Goal: Transaction & Acquisition: Purchase product/service

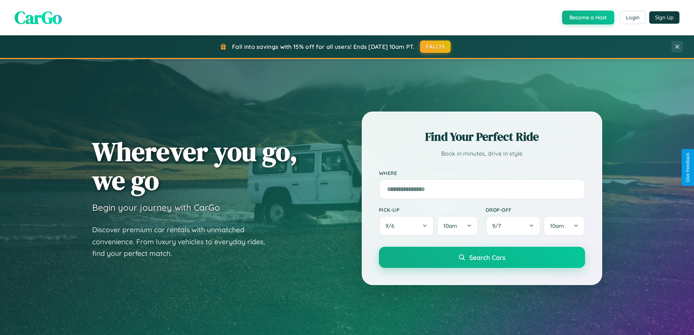
scroll to position [502, 0]
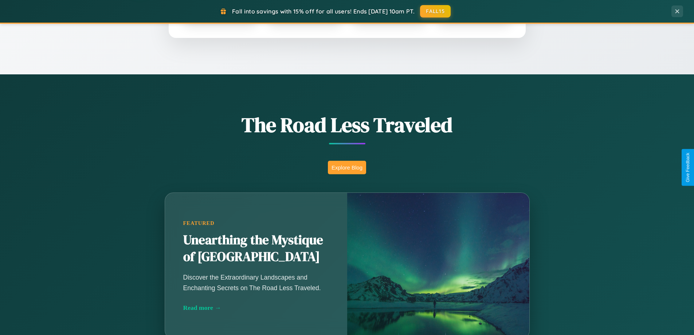
click at [347, 167] on button "Explore Blog" at bounding box center [347, 167] width 38 height 13
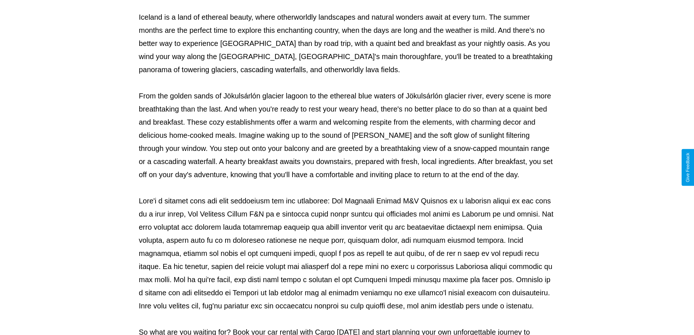
scroll to position [236, 0]
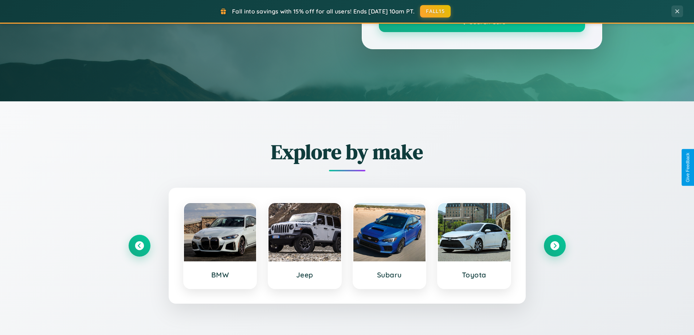
scroll to position [502, 0]
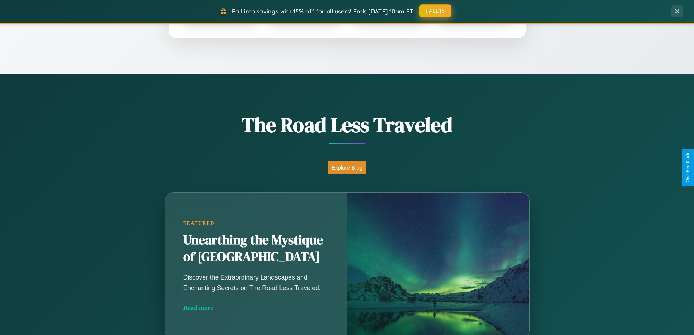
click at [436, 11] on button "FALL15" at bounding box center [436, 10] width 32 height 13
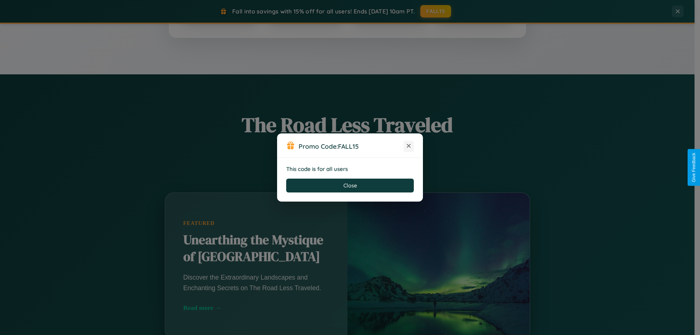
click at [409, 146] on icon at bounding box center [408, 145] width 7 height 7
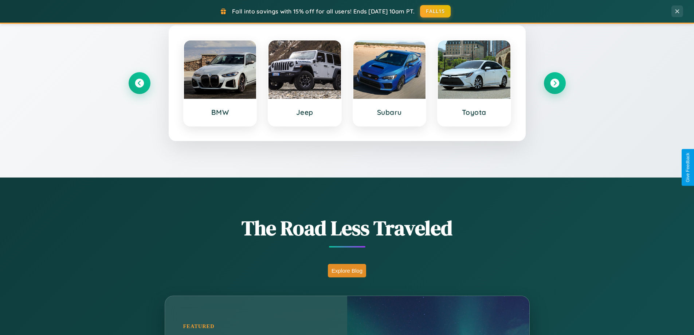
scroll to position [314, 0]
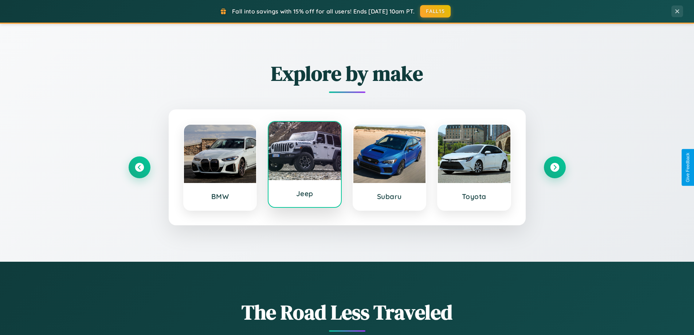
click at [305, 164] on div at bounding box center [305, 151] width 73 height 58
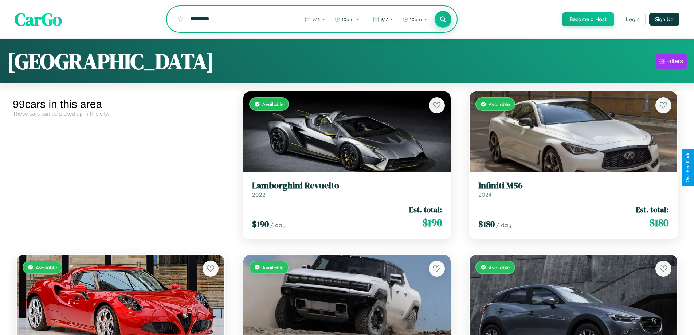
click at [443, 20] on icon at bounding box center [443, 19] width 7 height 7
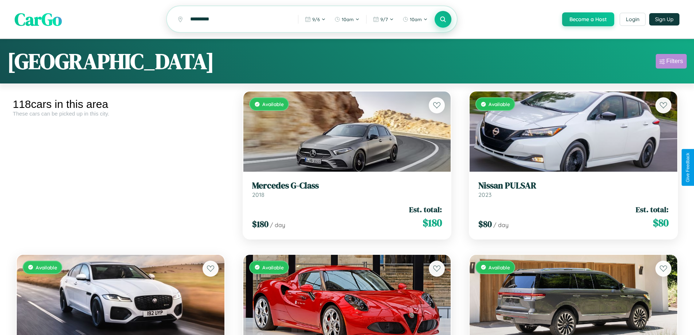
click at [672, 62] on div "Filters" at bounding box center [675, 61] width 17 height 7
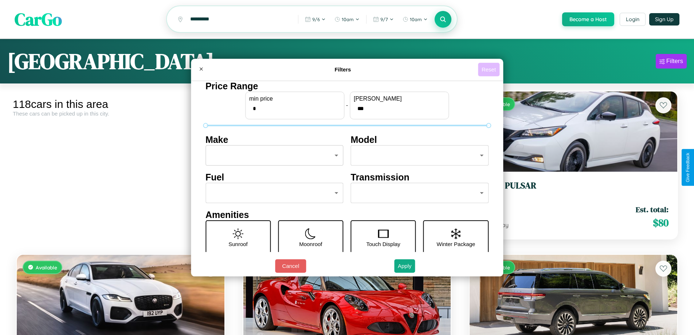
click at [490, 69] on button "Reset" at bounding box center [489, 69] width 22 height 13
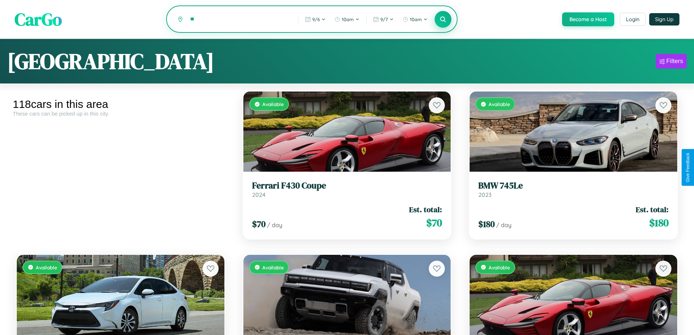
type input "*"
type input "****"
click at [443, 20] on icon at bounding box center [443, 19] width 7 height 7
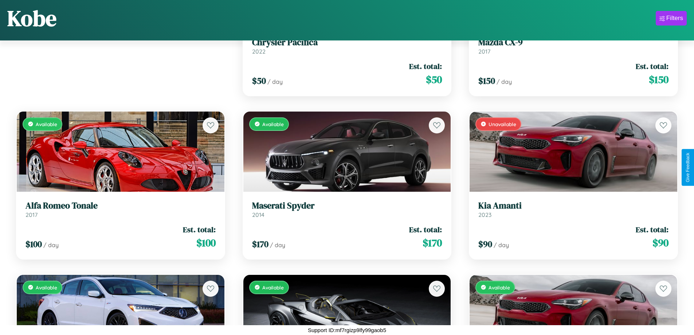
scroll to position [102, 0]
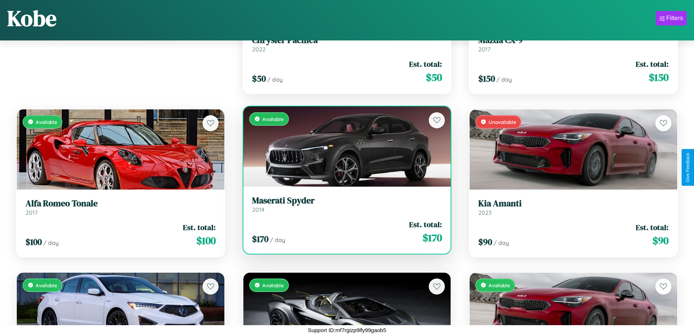
click at [344, 204] on h3 "Maserati Spyder" at bounding box center [347, 200] width 190 height 11
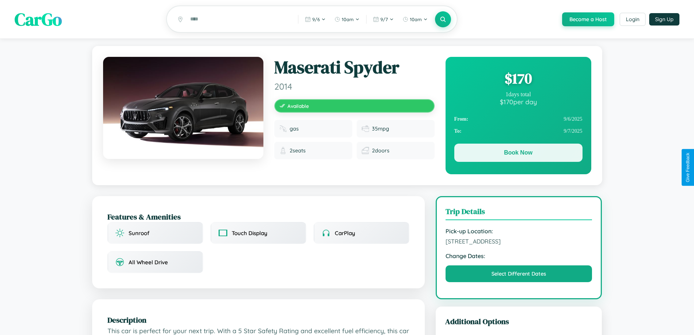
click at [518, 154] on button "Book Now" at bounding box center [519, 153] width 128 height 18
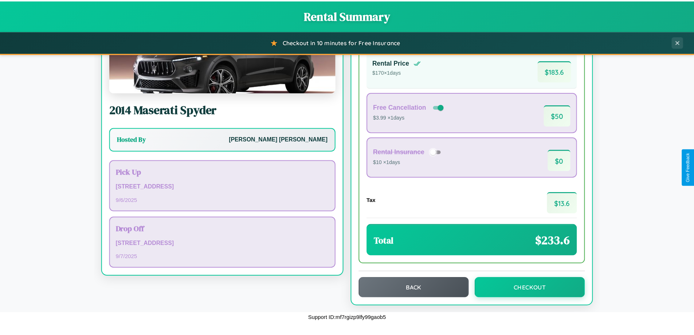
scroll to position [50, 0]
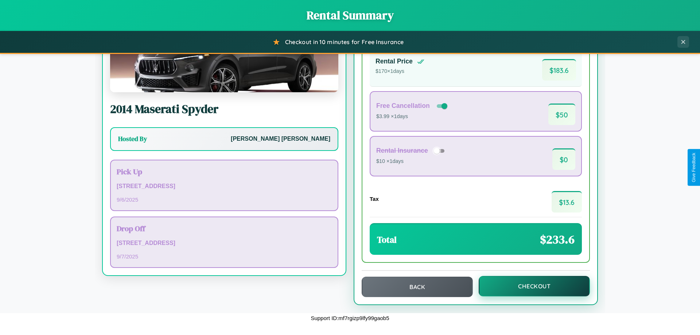
click at [529, 286] on button "Checkout" at bounding box center [534, 286] width 111 height 20
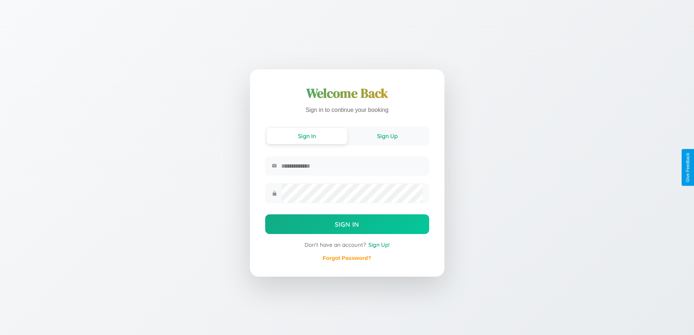
click at [388, 135] on button "Sign Up" at bounding box center [387, 136] width 81 height 16
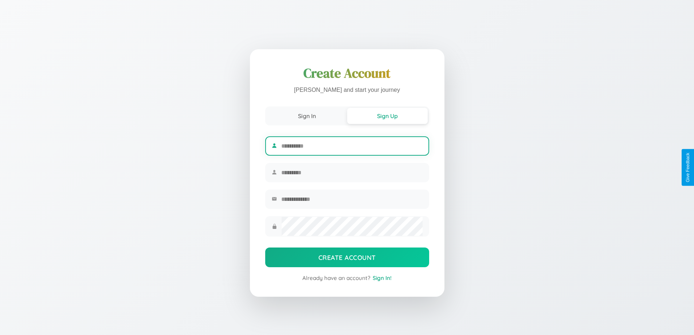
click at [352, 145] on input "text" at bounding box center [351, 146] width 141 height 18
type input "******"
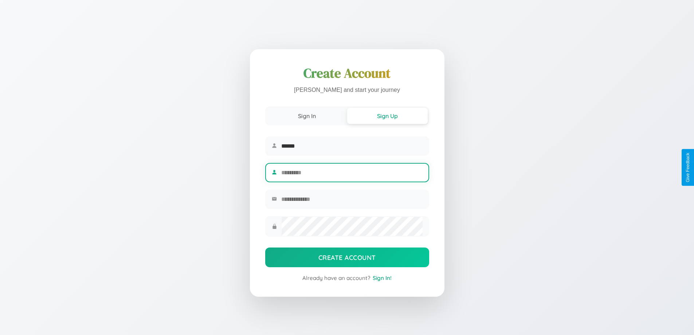
click at [352, 172] on input "text" at bounding box center [351, 173] width 141 height 18
type input "*****"
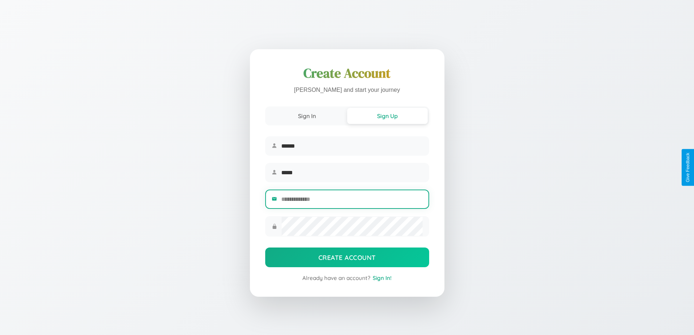
click at [352, 200] on input "email" at bounding box center [351, 199] width 141 height 18
type input "**********"
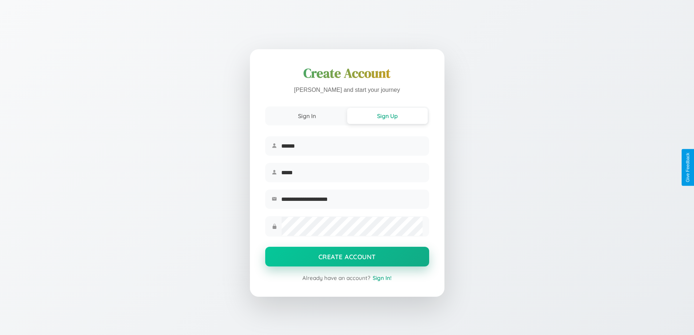
click at [347, 259] on button "Create Account" at bounding box center [347, 257] width 164 height 20
